Goal: Unclear

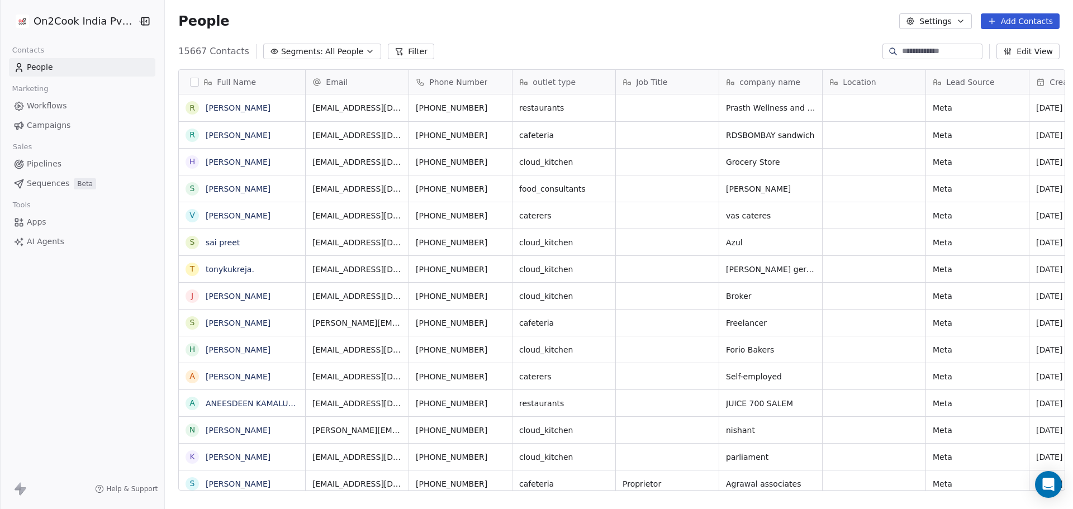
scroll to position [9, 9]
